Goal: Find contact information: Find contact information

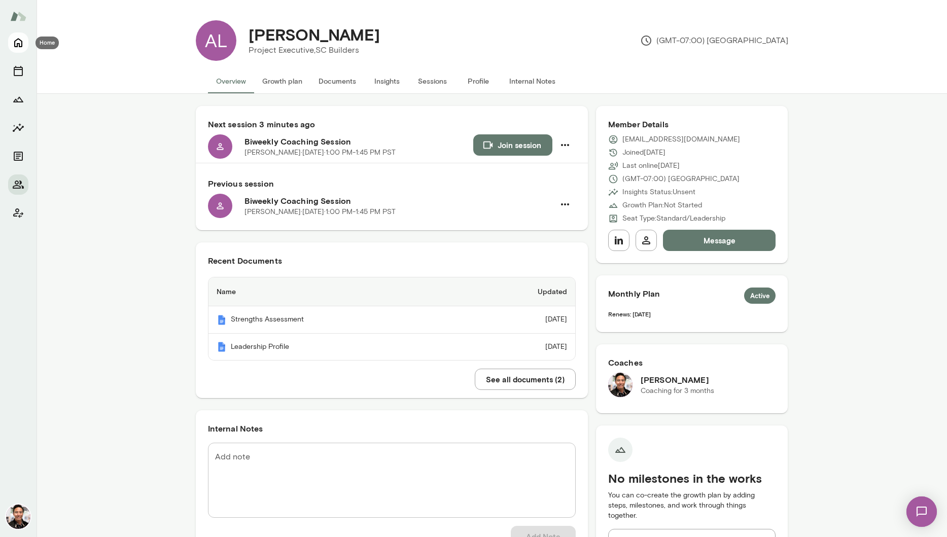
click at [17, 40] on icon "Home" at bounding box center [18, 43] width 12 height 12
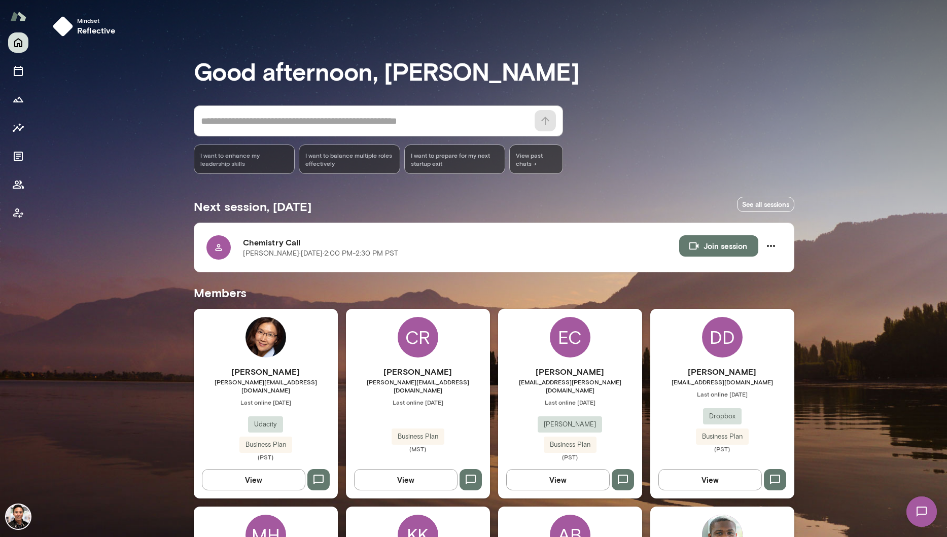
scroll to position [1243, 0]
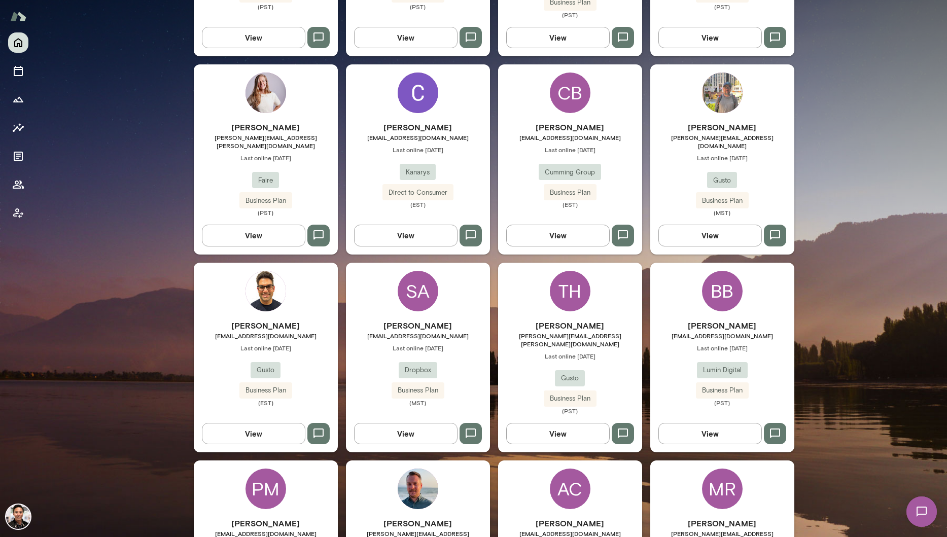
click at [711, 271] on div "BB" at bounding box center [722, 291] width 41 height 41
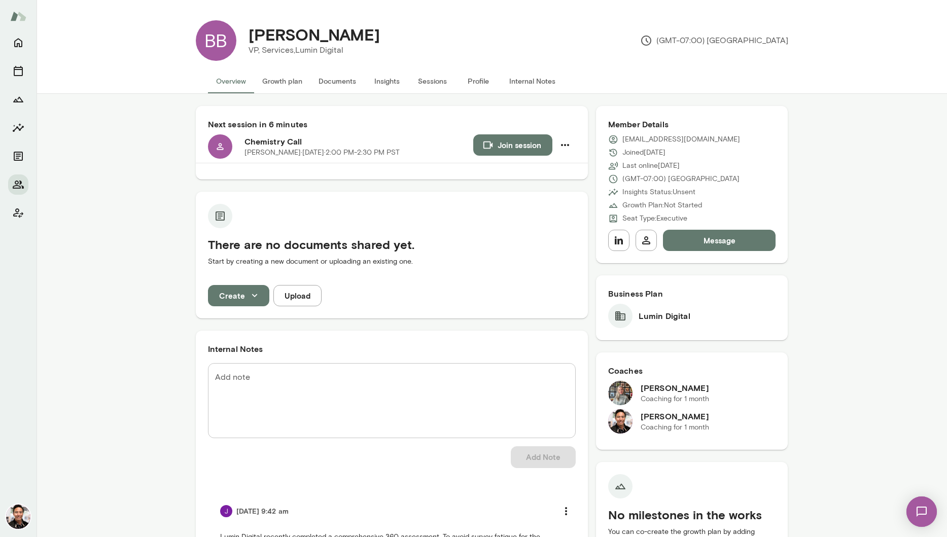
click at [18, 527] on img at bounding box center [18, 517] width 24 height 24
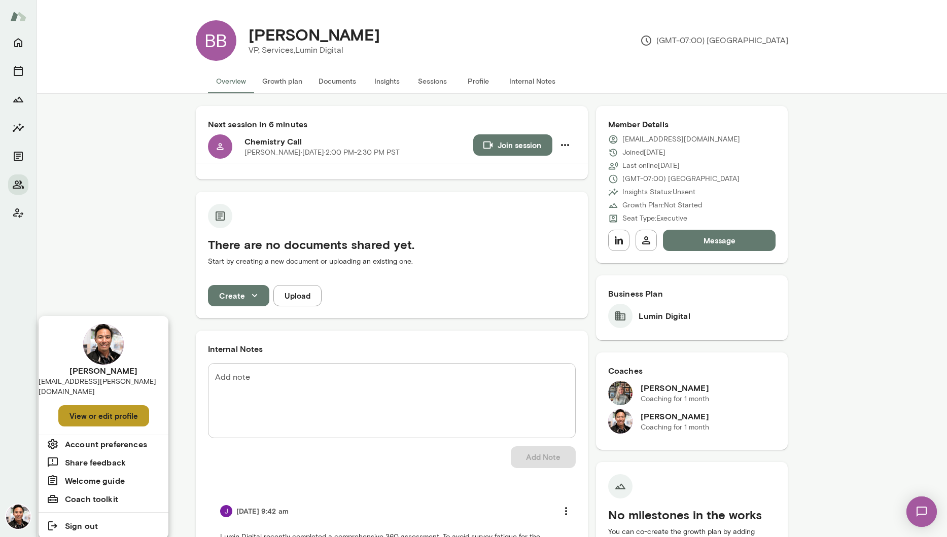
click at [108, 412] on button "View or edit profile" at bounding box center [103, 415] width 91 height 21
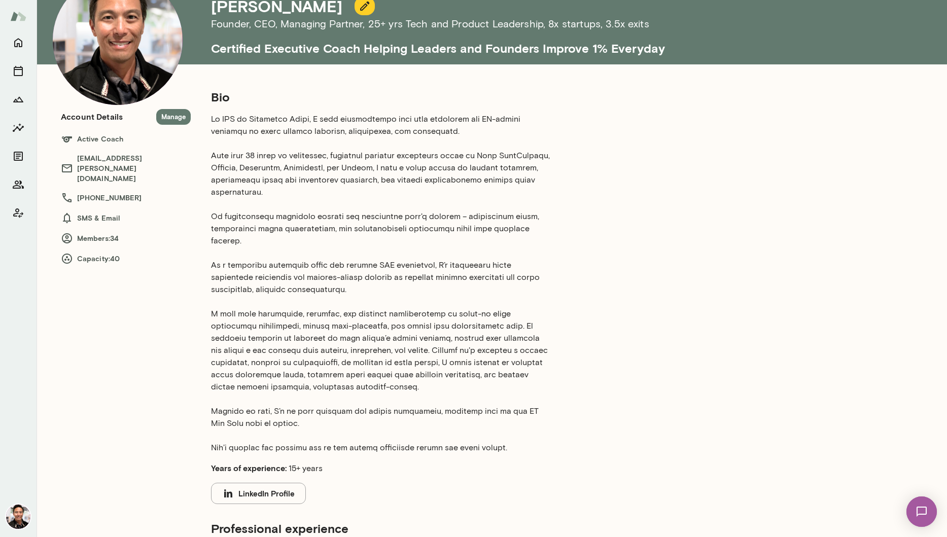
scroll to position [86, 0]
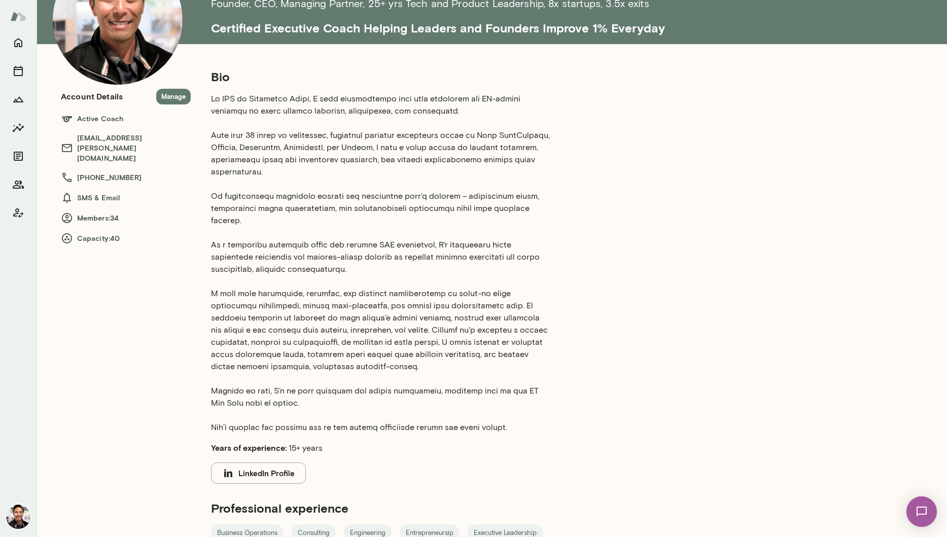
click at [20, 512] on img at bounding box center [18, 517] width 24 height 24
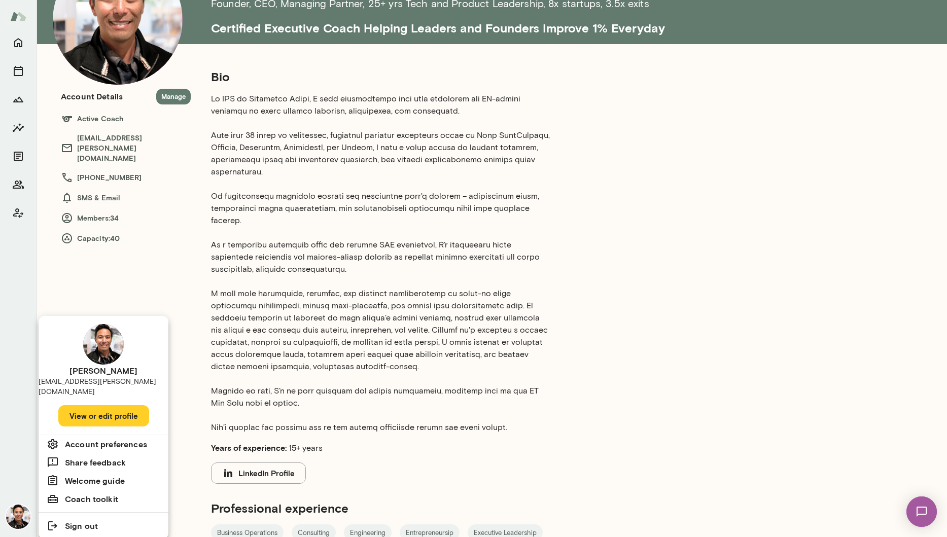
click at [72, 493] on h6 "Coach toolkit" at bounding box center [91, 499] width 53 height 12
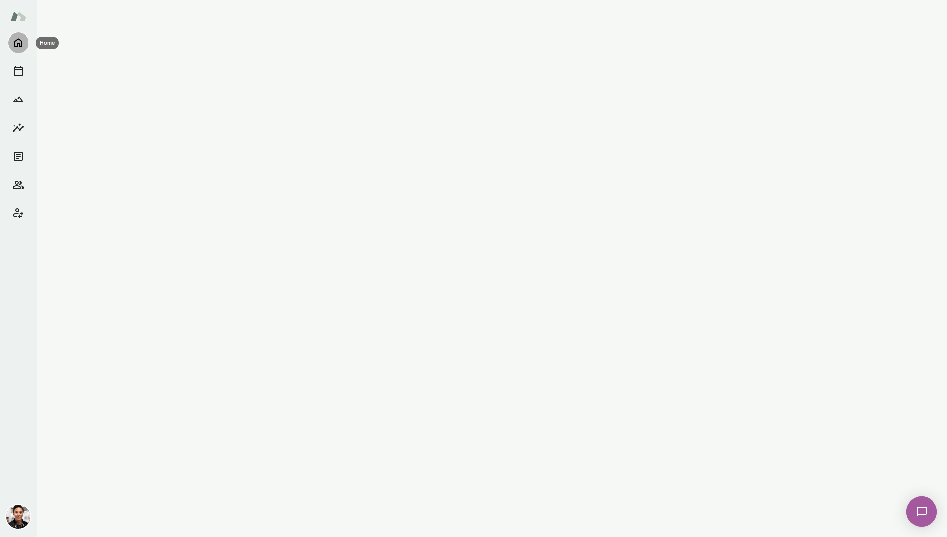
click at [23, 40] on icon "Home" at bounding box center [18, 43] width 12 height 12
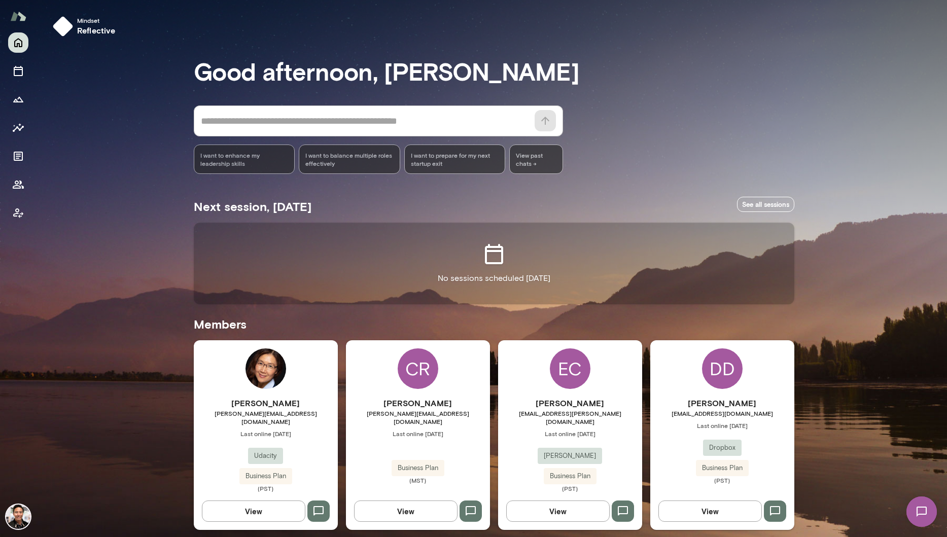
scroll to position [1528, 0]
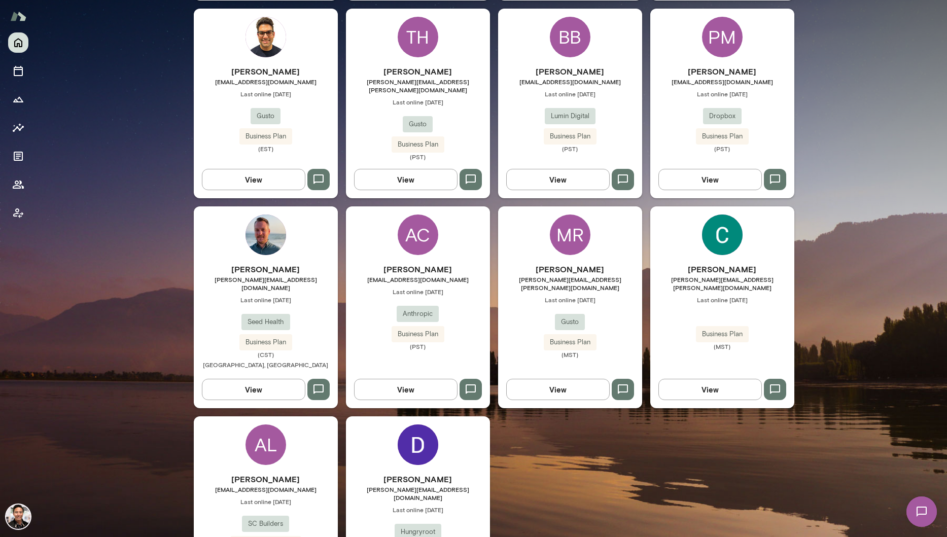
click at [282, 417] on div "AL Alex Lowry alowry@scbuildersinc.com Last online October 6 SC Builders Direct…" at bounding box center [266, 512] width 144 height 190
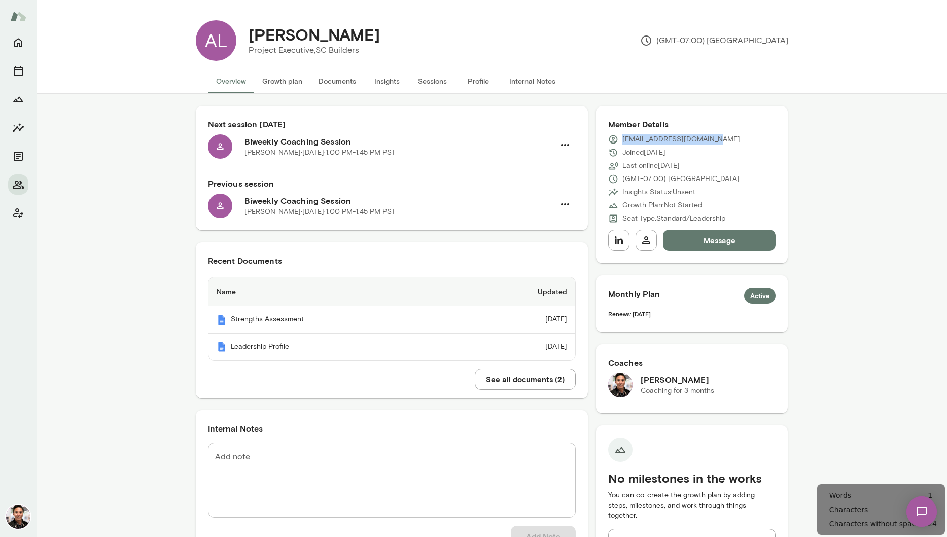
drag, startPoint x: 713, startPoint y: 142, endPoint x: 623, endPoint y: 144, distance: 89.8
click at [623, 144] on div "[EMAIL_ADDRESS][DOMAIN_NAME]" at bounding box center [692, 139] width 168 height 10
copy p "[EMAIL_ADDRESS][DOMAIN_NAME]"
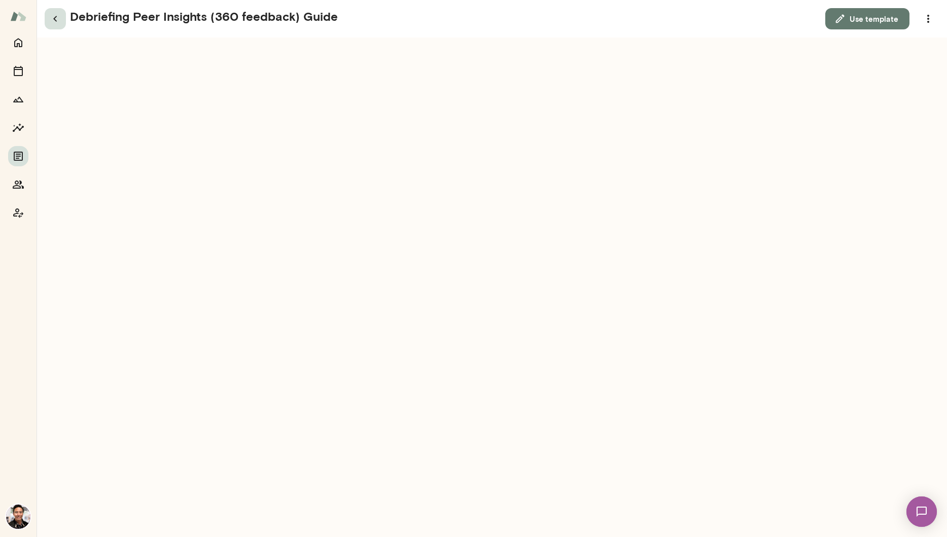
click at [59, 15] on icon "button" at bounding box center [55, 19] width 12 height 12
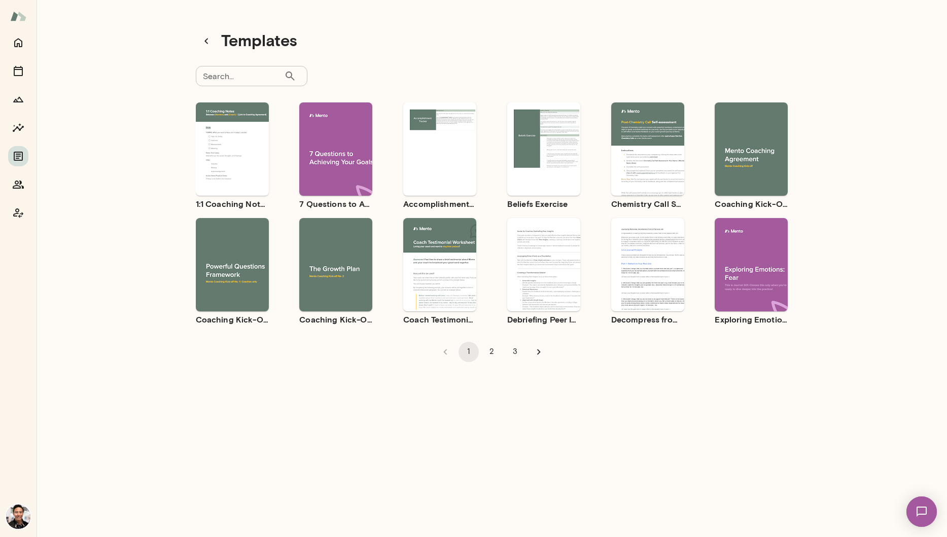
click at [213, 80] on input "Search..." at bounding box center [240, 76] width 88 height 20
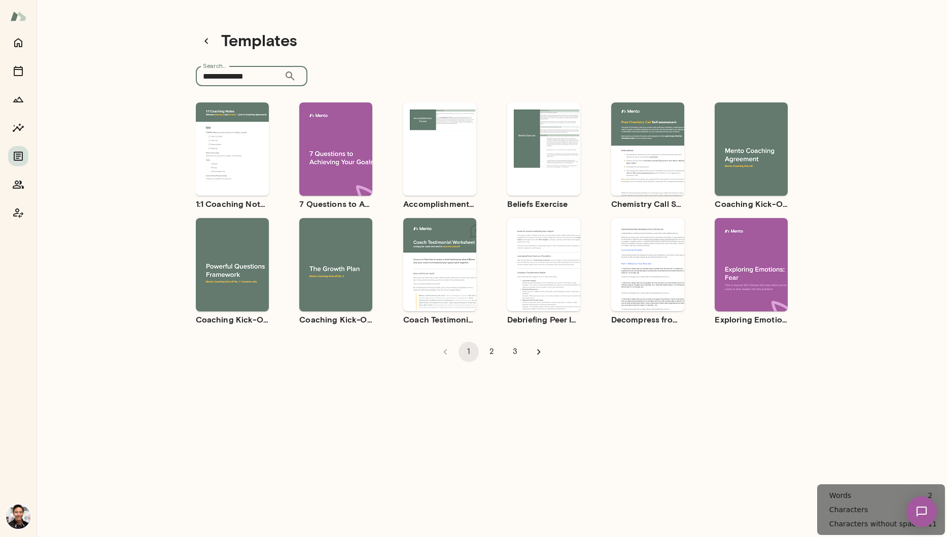
type input "**********"
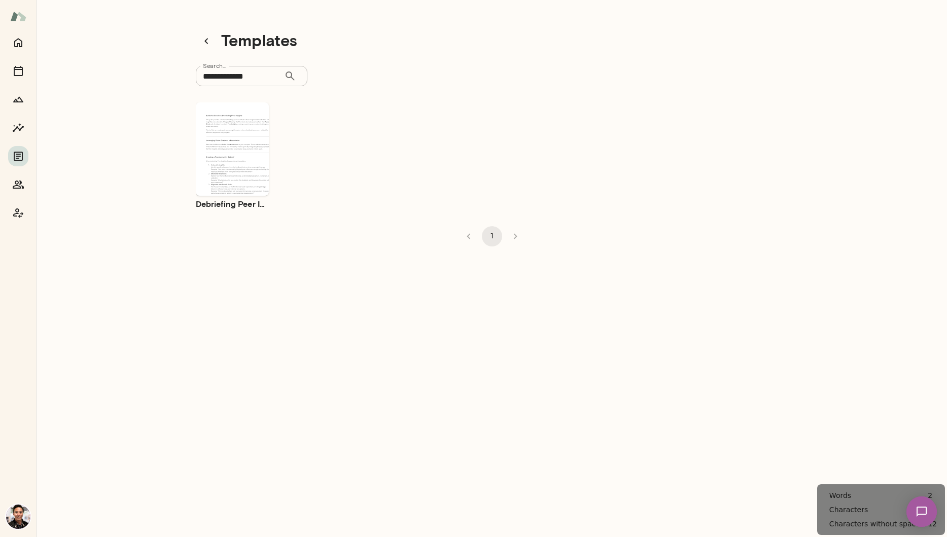
click at [239, 157] on span "Preview" at bounding box center [238, 158] width 23 height 8
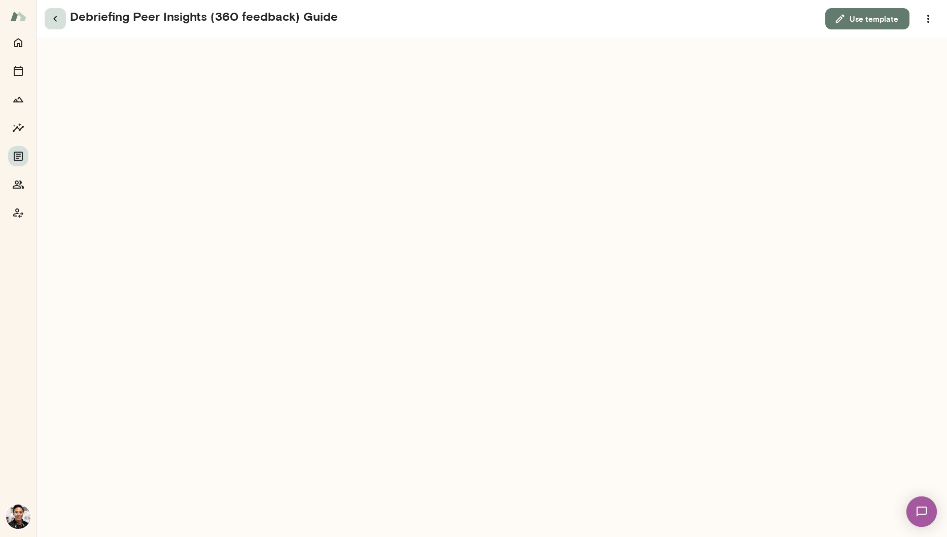
click at [55, 21] on icon "button" at bounding box center [55, 19] width 12 height 12
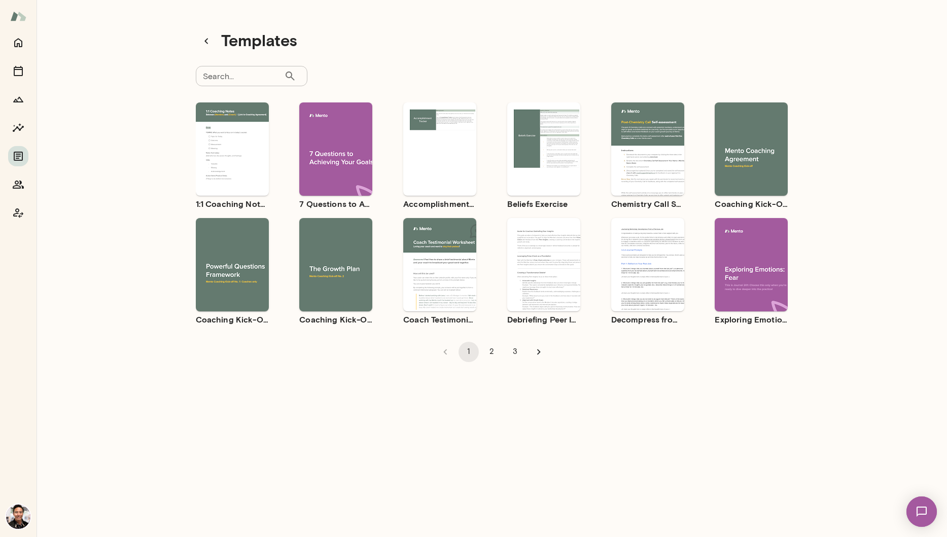
click at [222, 64] on div "Templates Search... ​ Search... Use template Preview 1:1 Coaching Notes Use tem…" at bounding box center [492, 193] width 609 height 370
click at [222, 70] on div "Search... ​ Search..." at bounding box center [252, 76] width 112 height 20
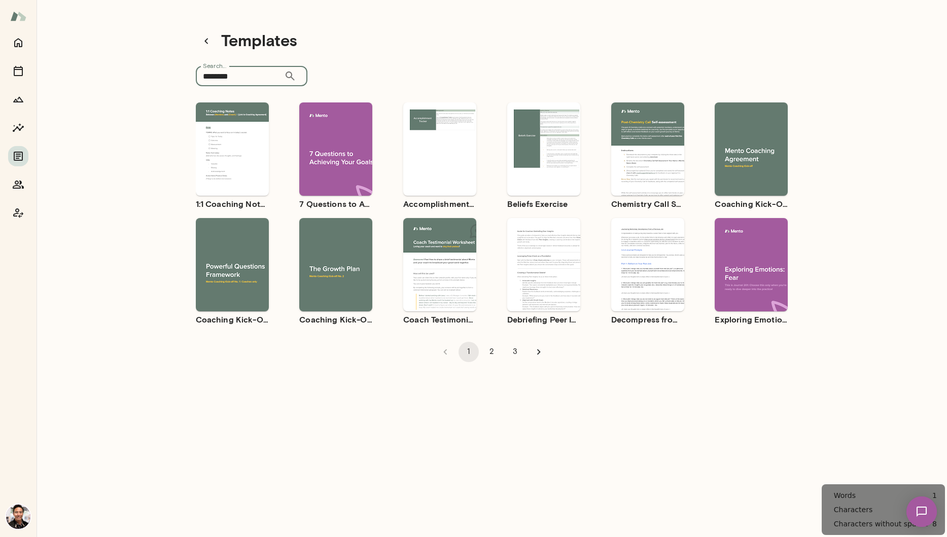
type input "********"
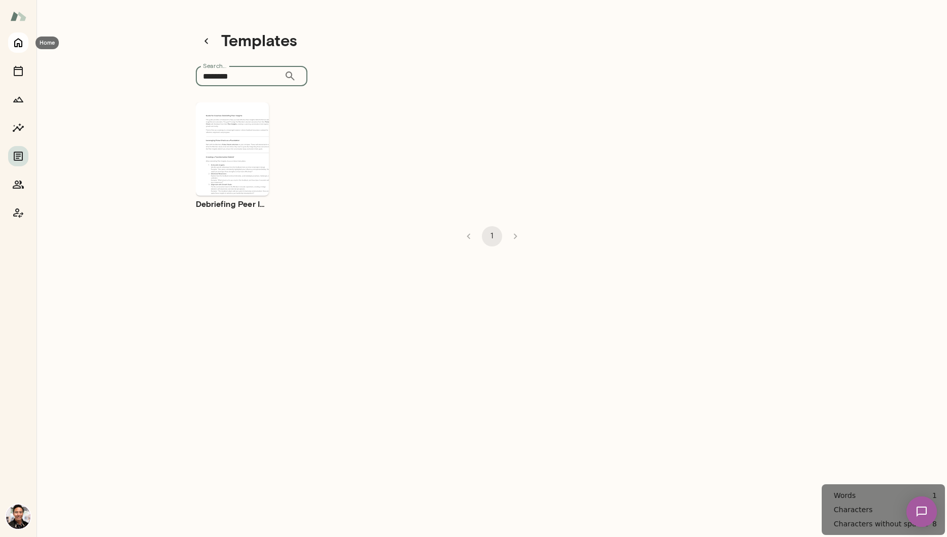
click at [18, 46] on icon "Home" at bounding box center [18, 43] width 12 height 12
